Goal: Transaction & Acquisition: Book appointment/travel/reservation

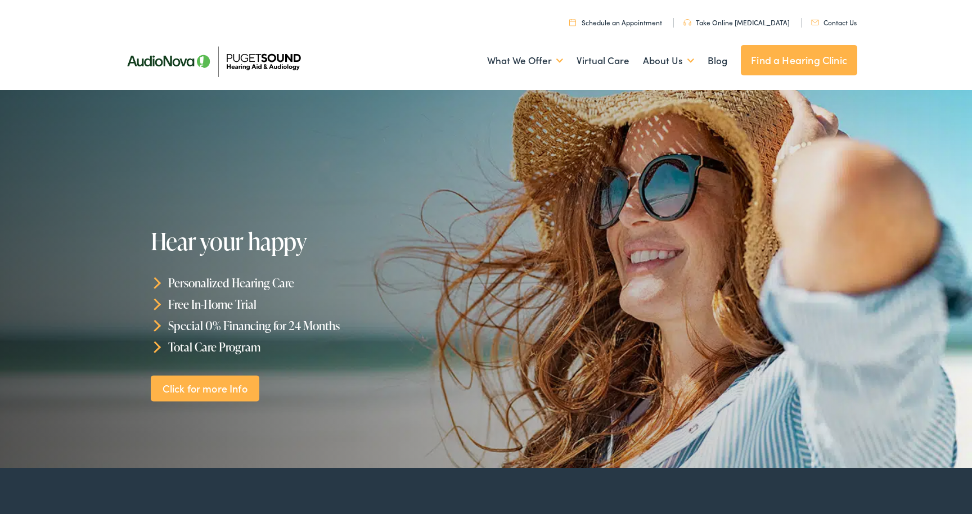
click at [659, 26] on link "Schedule an Appointment" at bounding box center [615, 22] width 93 height 10
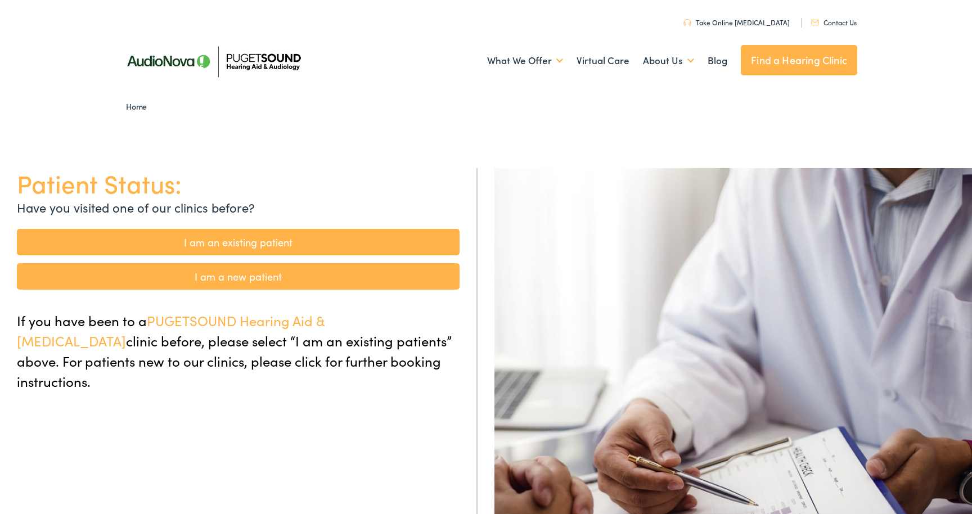
click at [313, 270] on link "I am a new patient" at bounding box center [238, 276] width 443 height 26
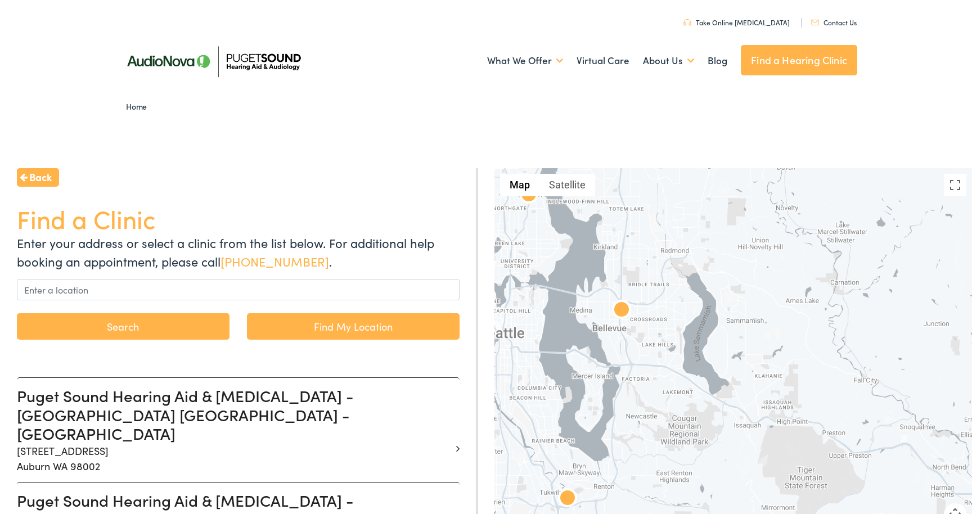
click at [624, 310] on img at bounding box center [621, 310] width 27 height 27
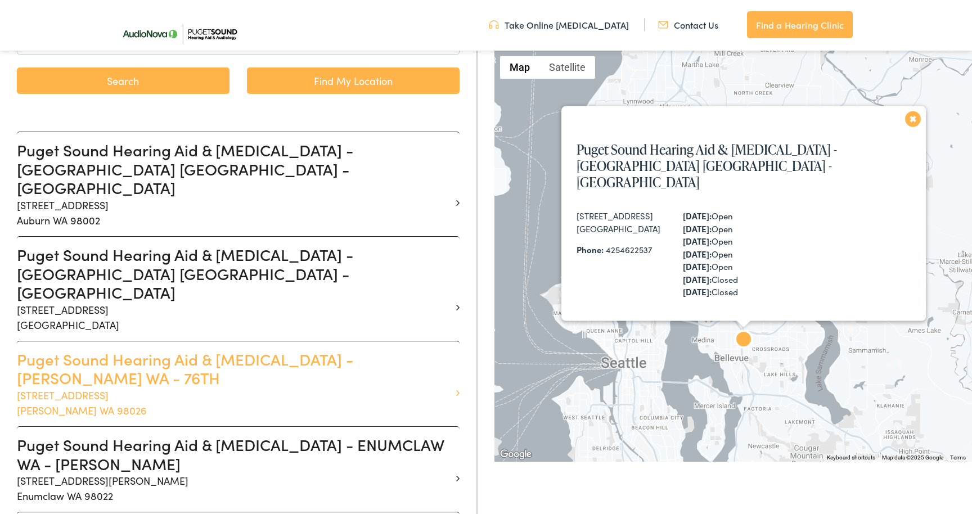
scroll to position [240, 0]
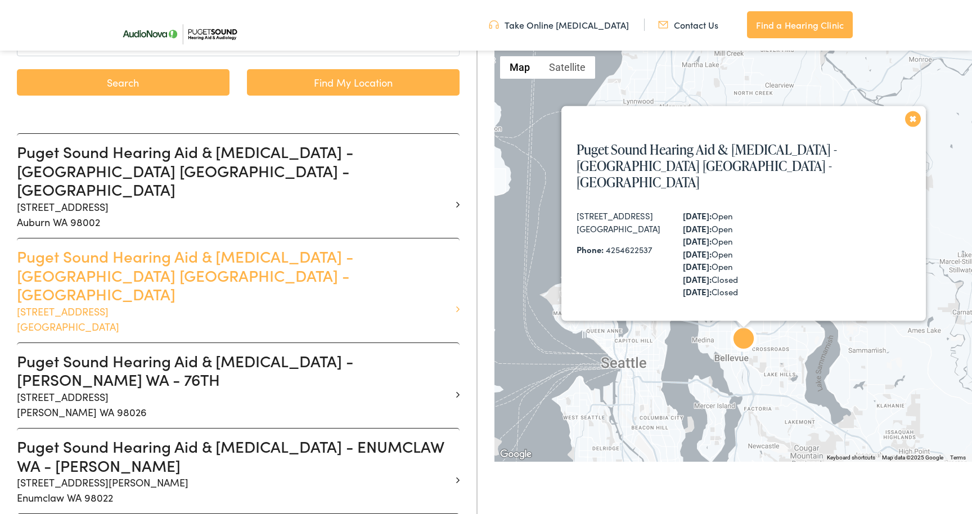
click at [416, 304] on p "1515 116th Ave NE #300 Bellevue WA 98004" at bounding box center [234, 319] width 434 height 30
